Goal: Transaction & Acquisition: Purchase product/service

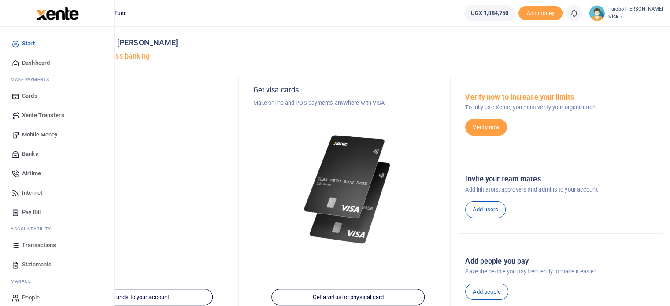
click at [38, 131] on span "Mobile Money" at bounding box center [39, 134] width 35 height 9
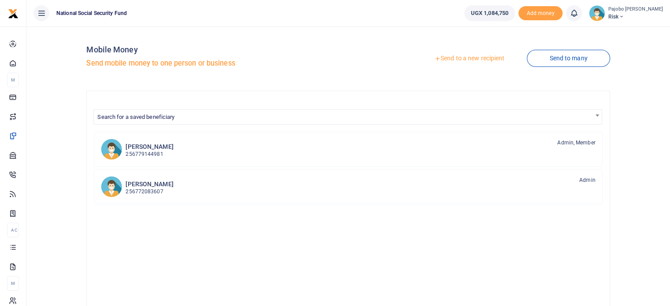
click at [479, 59] on link "Send to a new recipient" at bounding box center [469, 59] width 115 height 16
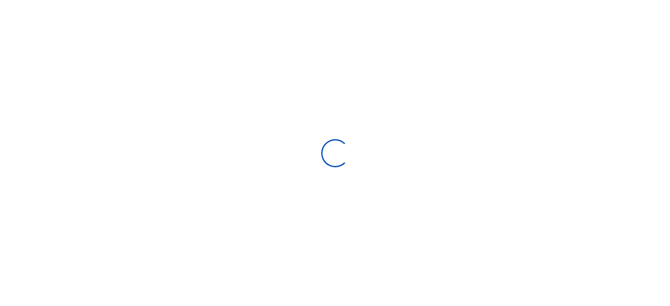
select select "Loading bundles"
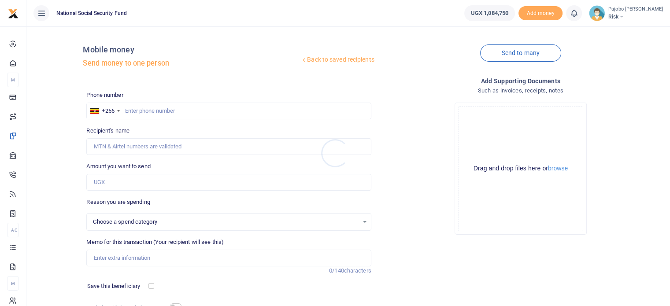
click at [193, 108] on div at bounding box center [335, 153] width 670 height 306
click at [189, 114] on input "text" at bounding box center [228, 111] width 285 height 17
type input "0"
type input "78"
select select
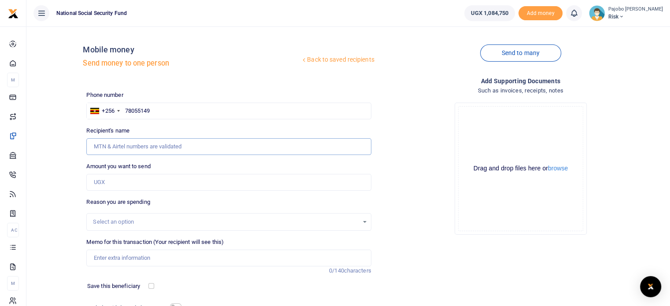
click at [137, 150] on input "Recipient's name" at bounding box center [228, 146] width 285 height 17
click at [152, 126] on div "Recipient's name Name is required." at bounding box center [228, 140] width 285 height 29
drag, startPoint x: 137, startPoint y: 111, endPoint x: 146, endPoint y: 110, distance: 8.4
click at [146, 110] on input "78055149" at bounding box center [228, 111] width 285 height 17
click at [146, 111] on input "78055149" at bounding box center [228, 111] width 285 height 17
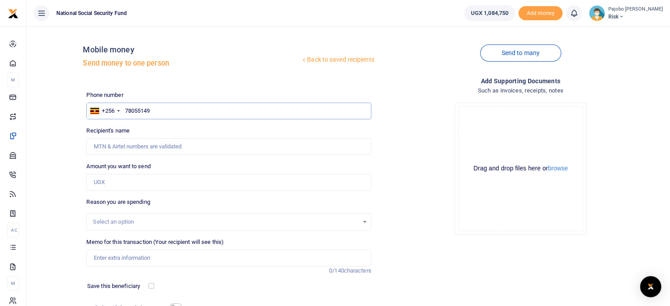
click at [152, 107] on input "78055149" at bounding box center [228, 111] width 285 height 17
type input "780551491"
type input "Wilberforce Mutungi"
type input "780551491"
click at [122, 182] on input "Amount you want to send" at bounding box center [228, 182] width 285 height 17
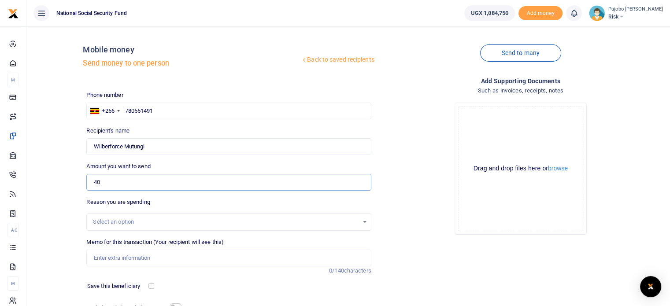
type input "4"
type input "0"
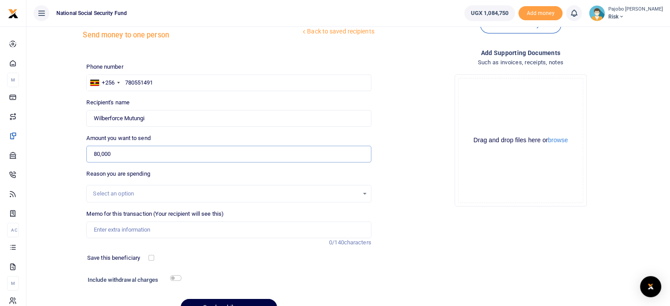
scroll to position [75, 0]
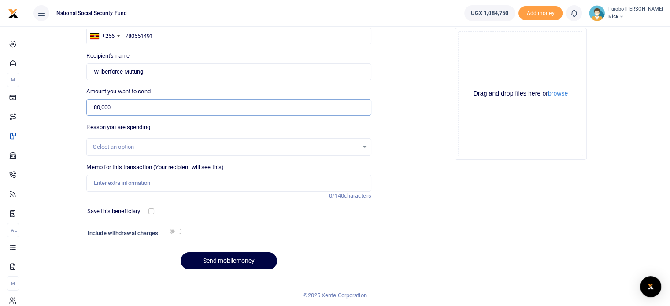
type input "80,000"
click at [112, 181] on input "Memo for this transaction (Your recipient will see this)" at bounding box center [228, 183] width 285 height 17
type input "ERM team breakfast"
click at [176, 231] on input "checkbox" at bounding box center [175, 232] width 11 height 6
checkbox input "true"
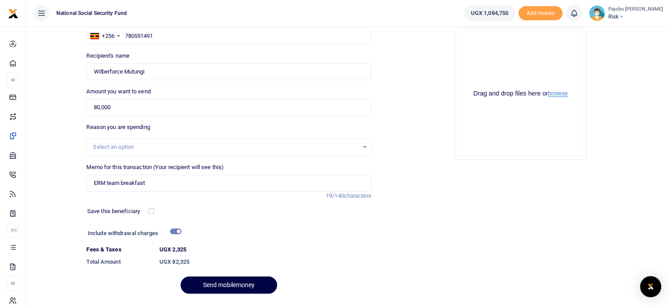
click at [560, 96] on button "browse" at bounding box center [558, 93] width 20 height 7
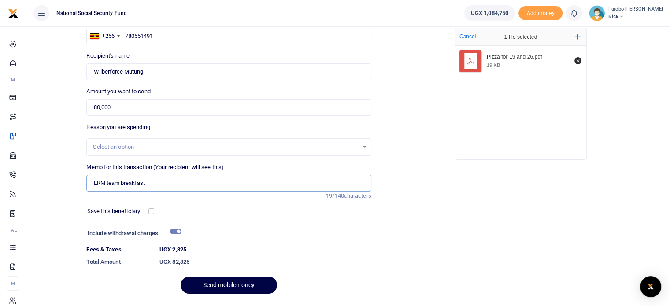
click at [167, 181] on input "ERM team breakfast" at bounding box center [228, 183] width 285 height 17
click at [149, 180] on input "ERM team breakfast 19 and 26 Aug 2025" at bounding box center [228, 183] width 285 height 17
type input "ERM team breakfast 19 and 26 Aug 2025"
click at [526, 235] on div "Add supporting Documents Such as invoices, receipts, notes Drop your files here…" at bounding box center [521, 151] width 292 height 300
click at [241, 282] on button "Send mobilemoney" at bounding box center [229, 285] width 96 height 17
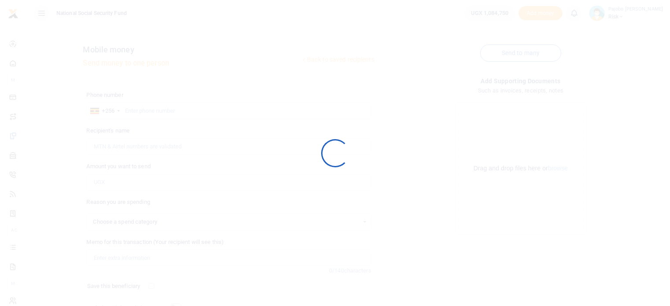
scroll to position [74, 0]
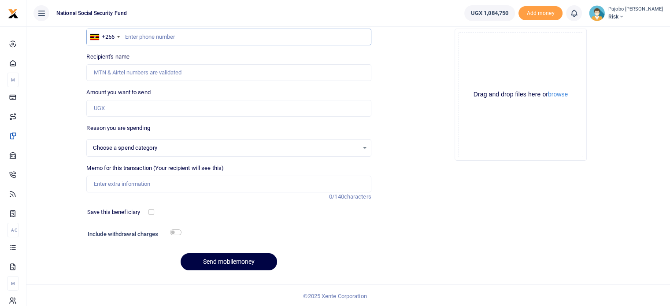
click at [173, 36] on input "text" at bounding box center [228, 37] width 285 height 17
type input "78055"
select select
type input "780551491"
type input "Wilberforce Mutungi"
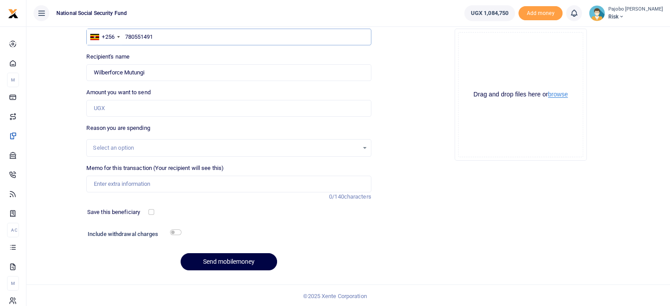
type input "780551491"
click at [557, 95] on button "browse" at bounding box center [558, 94] width 20 height 7
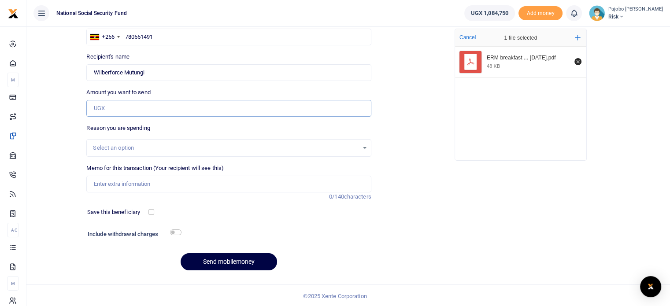
click at [126, 104] on input "Amount you want to send" at bounding box center [228, 108] width 285 height 17
type input "128,000"
click at [122, 184] on input "Memo for this transaction (Your recipient will see this)" at bounding box center [228, 184] width 285 height 17
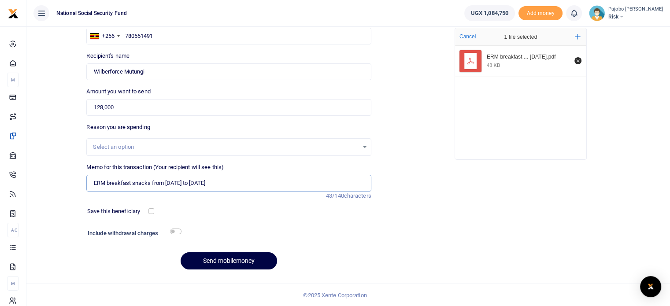
type input "ERM breakfast snacks from 18 to 29 Aug 2025"
click at [176, 232] on input "checkbox" at bounding box center [175, 232] width 11 height 6
checkbox input "true"
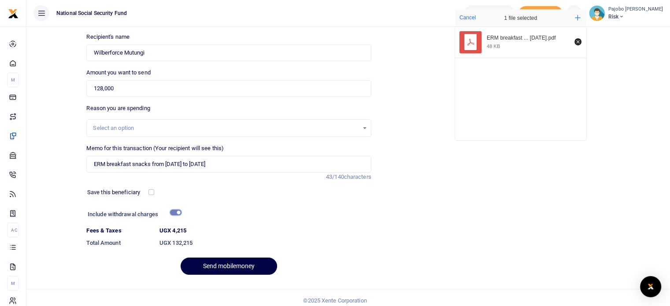
scroll to position [99, 0]
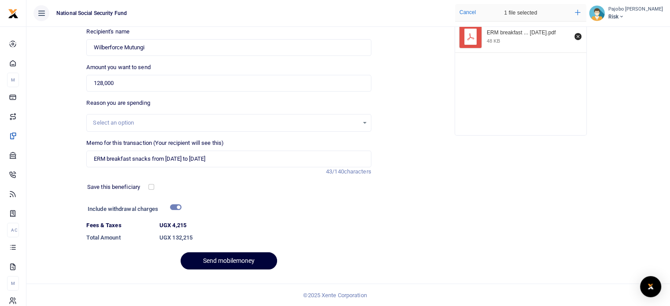
click at [230, 257] on button "Send mobilemoney" at bounding box center [229, 260] width 96 height 17
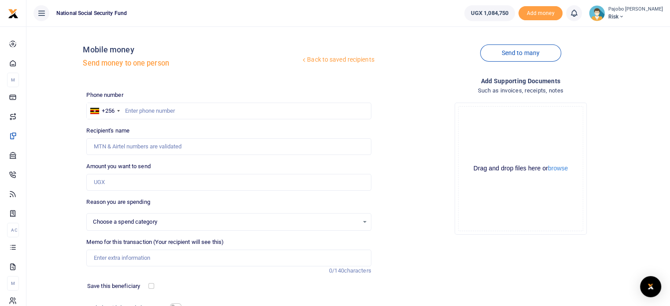
select select
